Goal: Task Accomplishment & Management: Manage account settings

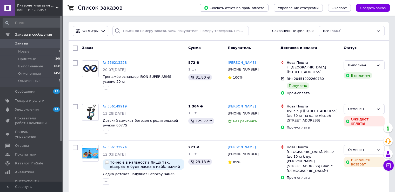
click at [45, 6] on span "Интернет-магазин "Sportcamp"" at bounding box center [36, 5] width 39 height 5
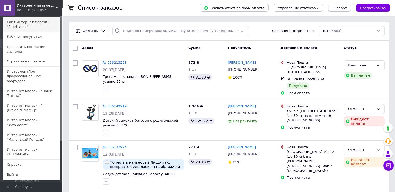
click at [26, 28] on link "Сайт Интернет-магазин "Sportcamp"" at bounding box center [31, 24] width 57 height 15
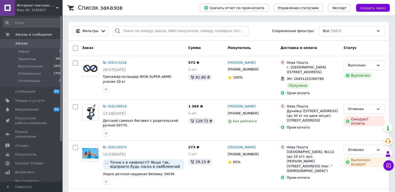
click at [53, 12] on div "Интернет-магазин "Sportcamp" Ваш ID: 3285857" at bounding box center [38, 8] width 47 height 16
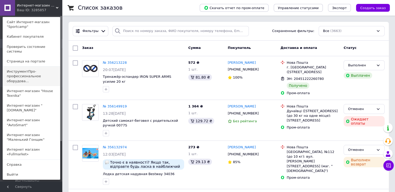
click at [24, 70] on link "ИнструментПро-профессиональное оборудова..." at bounding box center [31, 75] width 57 height 19
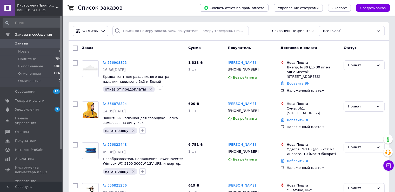
click at [43, 9] on div "Ваш ID: 3419125" at bounding box center [39, 10] width 45 height 5
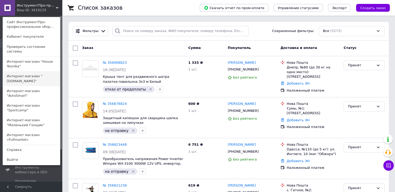
click at [21, 73] on link "Интернет-магазин "[DOMAIN_NAME]"" at bounding box center [31, 78] width 57 height 15
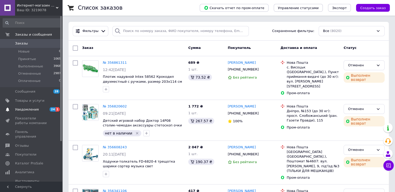
click at [25, 109] on span "Уведомления" at bounding box center [27, 109] width 24 height 5
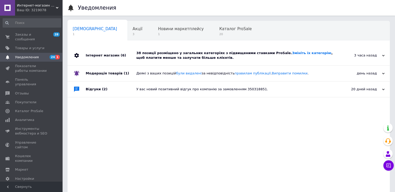
click at [97, 55] on div "Інтернет магазин (6)" at bounding box center [111, 55] width 51 height 20
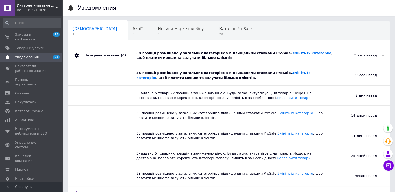
click at [51, 12] on div "Ваш ID: 3219078" at bounding box center [39, 10] width 45 height 5
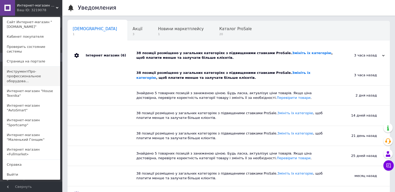
click at [17, 72] on link "ИнструментПро-профессиональное оборудова..." at bounding box center [31, 75] width 57 height 19
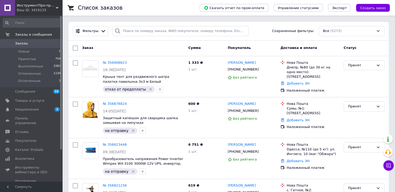
click at [44, 9] on div "Ваш ID: 3419125" at bounding box center [39, 10] width 45 height 5
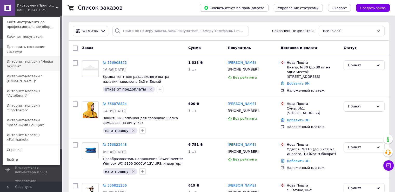
click at [22, 60] on link "Интернет-магазин "House Texnika"" at bounding box center [31, 64] width 57 height 15
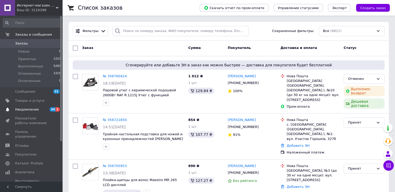
click at [24, 110] on span "Уведомления" at bounding box center [27, 109] width 24 height 5
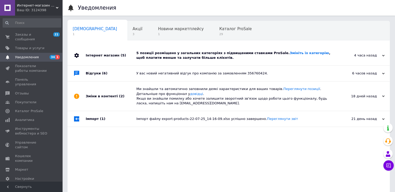
click at [96, 55] on div "Інтернет магазин (5)" at bounding box center [111, 55] width 51 height 20
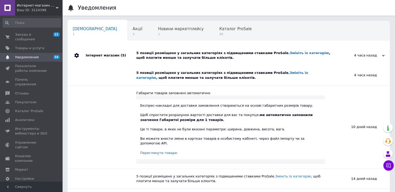
click at [51, 4] on span "Интернет-магазин "House Texnika"" at bounding box center [36, 5] width 39 height 5
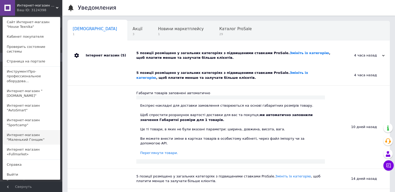
click at [36, 130] on link "Интернет-магазин "Маленький Гонщик"" at bounding box center [31, 137] width 57 height 15
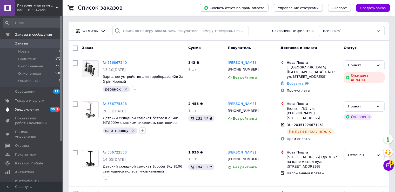
click at [28, 109] on span "Уведомления" at bounding box center [27, 109] width 24 height 5
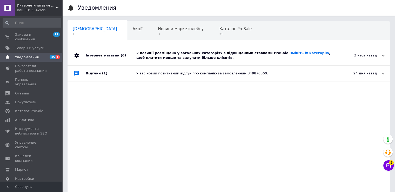
click at [93, 56] on div "Інтернет магазин (6)" at bounding box center [111, 55] width 51 height 20
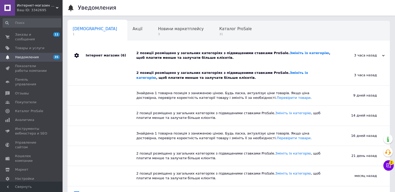
click at [49, 2] on div "Интернет-магазин "Маленький Гонщик" Ваш ID: 3342695" at bounding box center [38, 8] width 47 height 16
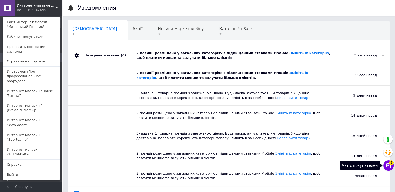
click at [388, 166] on icon at bounding box center [388, 165] width 5 height 5
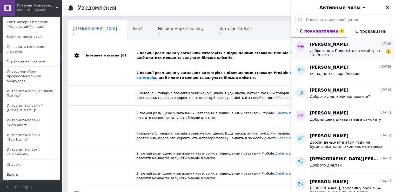
click at [356, 51] on span "доброго дня Підкажіть на який зріст 14 колеса?" at bounding box center [347, 53] width 74 height 8
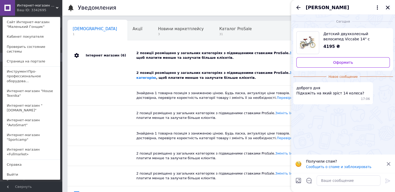
click at [385, 8] on icon "Закрыть" at bounding box center [387, 7] width 5 height 5
